Goal: Information Seeking & Learning: Learn about a topic

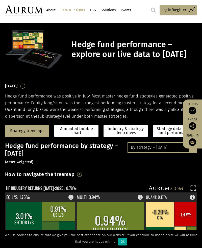
scroll to position [4, 0]
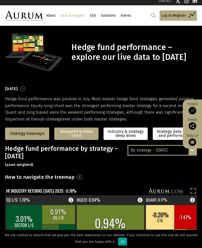
click at [83, 134] on link "Animated bubble chart" at bounding box center [76, 134] width 40 height 8
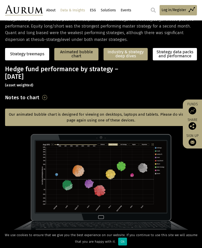
click at [134, 55] on link "Industry & strategy deep dives" at bounding box center [126, 54] width 44 height 12
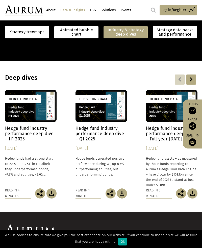
scroll to position [387, 0]
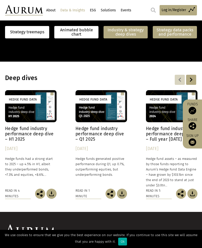
click at [185, 30] on link "Strategy data packs and performance" at bounding box center [175, 32] width 44 height 12
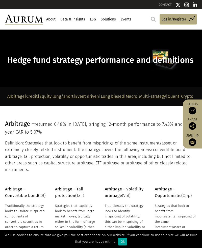
click at [166, 95] on link "Multi-strategy" at bounding box center [152, 96] width 27 height 5
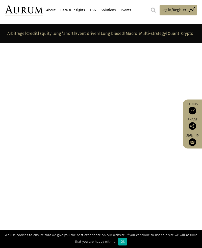
scroll to position [2592, 0]
click at [166, 32] on link "Multi-strategy" at bounding box center [152, 33] width 27 height 5
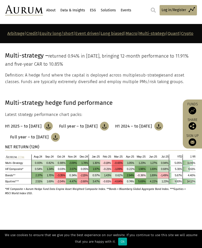
scroll to position [2185, 0]
